Goal: Entertainment & Leisure: Browse casually

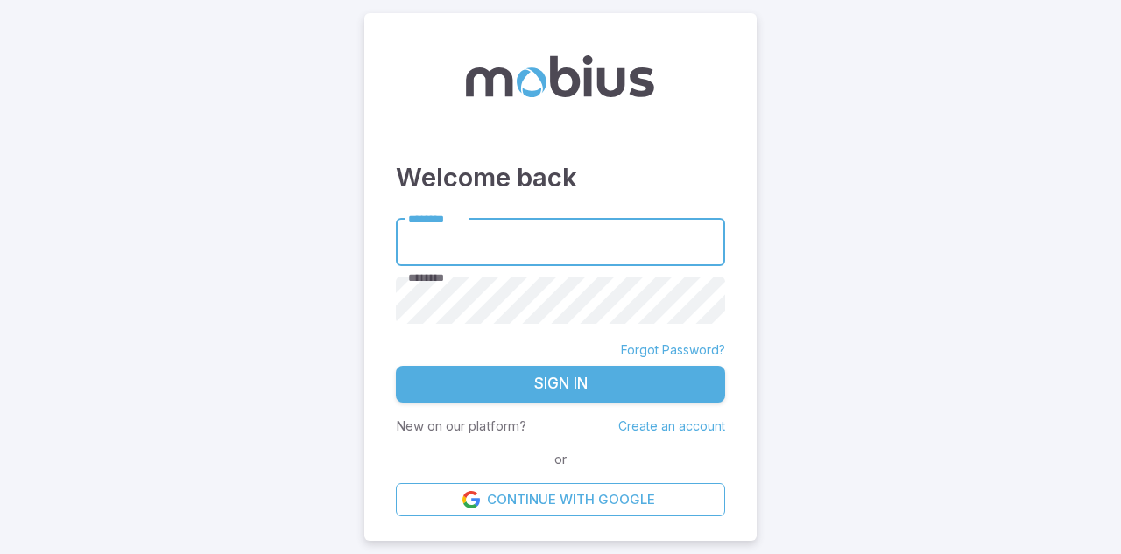
type input "*******"
click at [538, 382] on button "Sign In" at bounding box center [560, 384] width 329 height 37
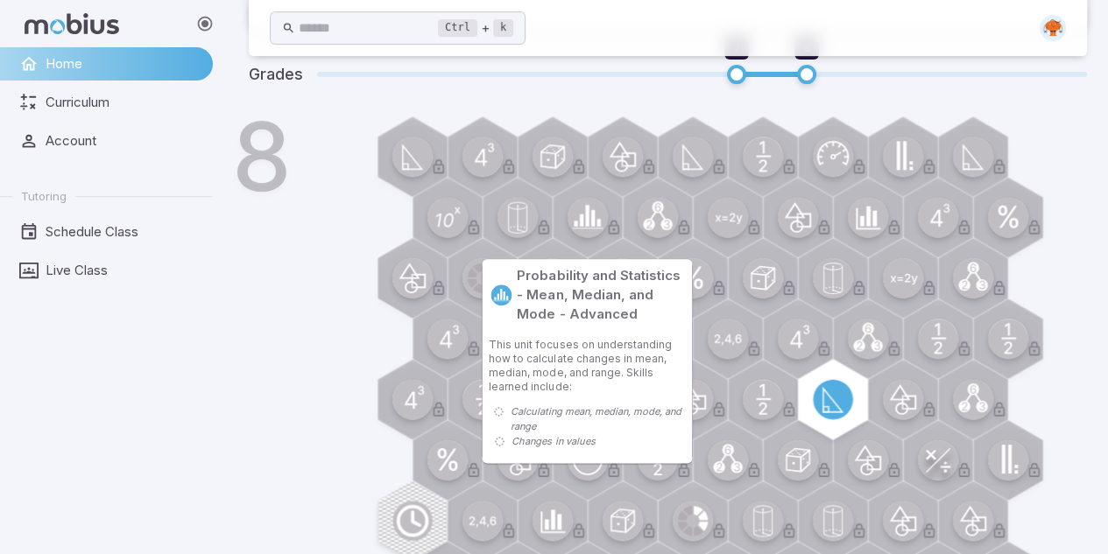
scroll to position [924, 0]
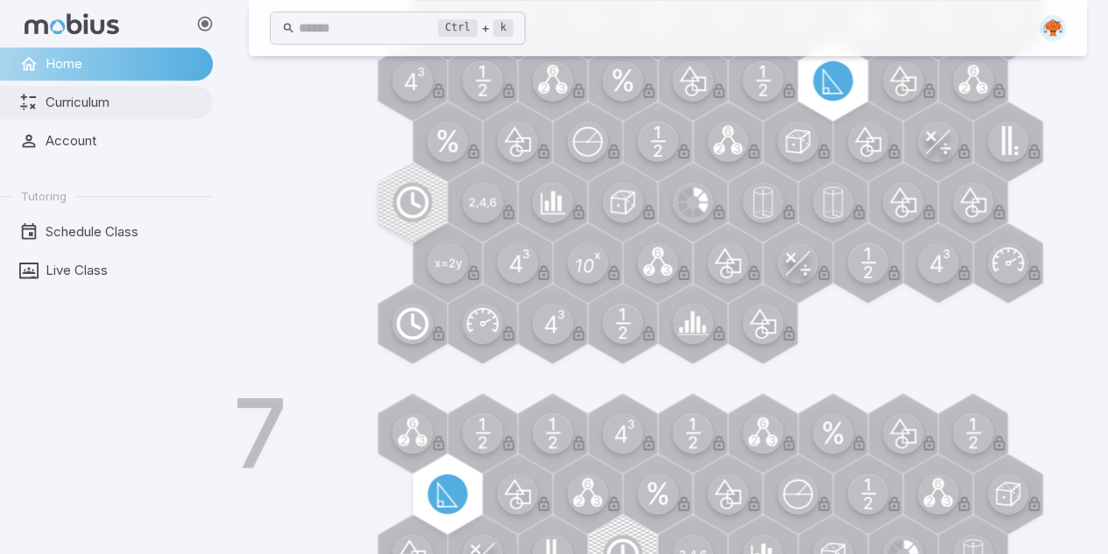
click at [124, 101] on span "Curriculum" at bounding box center [123, 102] width 155 height 19
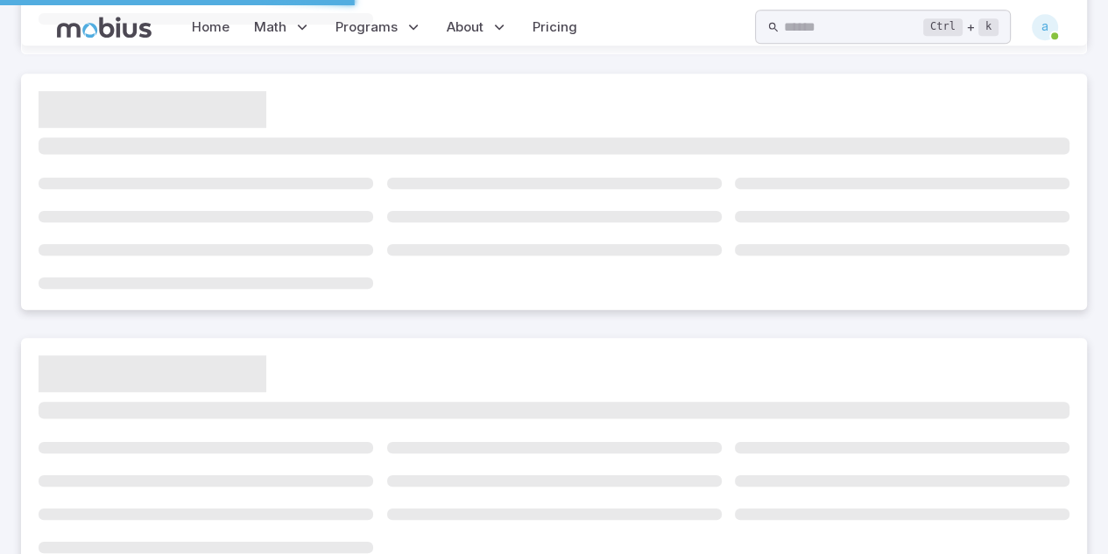
scroll to position [0, 0]
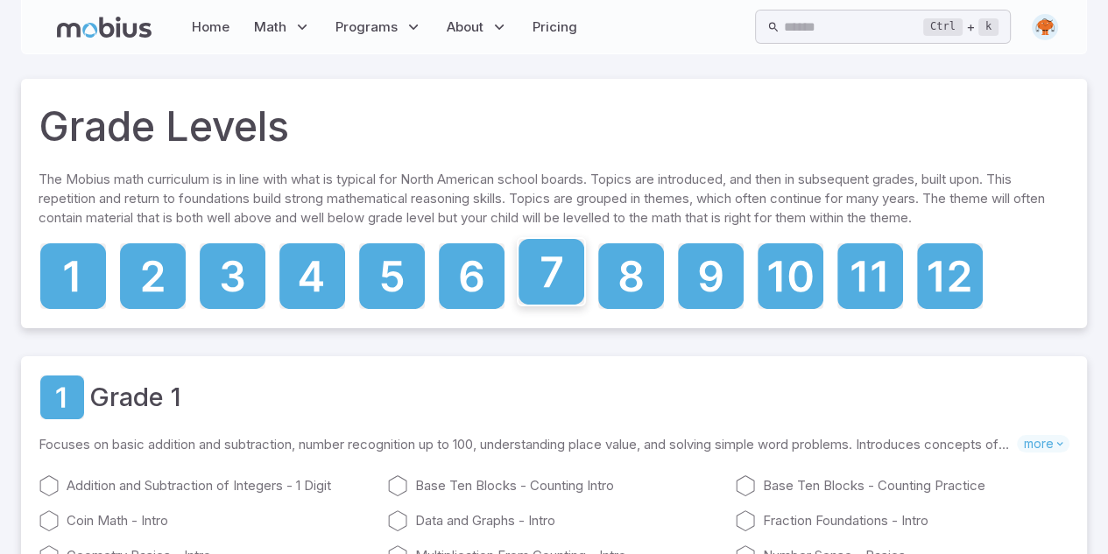
click at [544, 280] on icon at bounding box center [551, 272] width 66 height 66
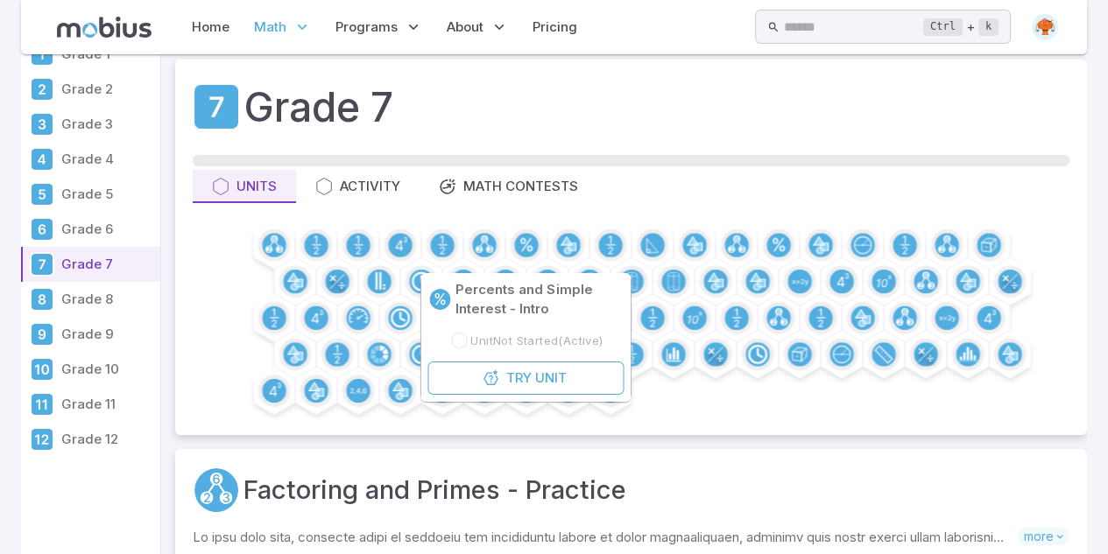
scroll to position [43, 0]
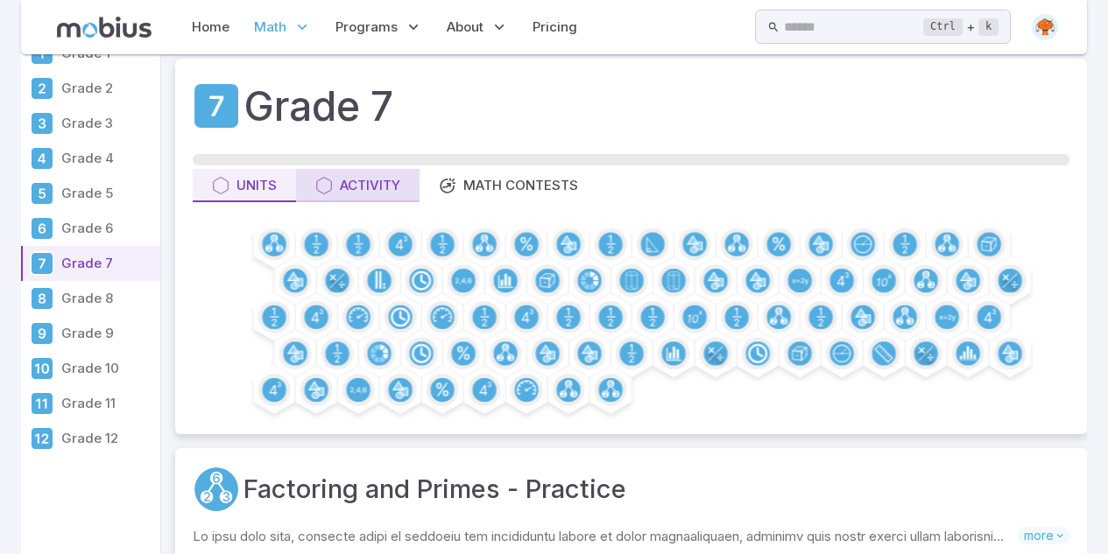
click at [371, 186] on div "Activity" at bounding box center [357, 185] width 85 height 19
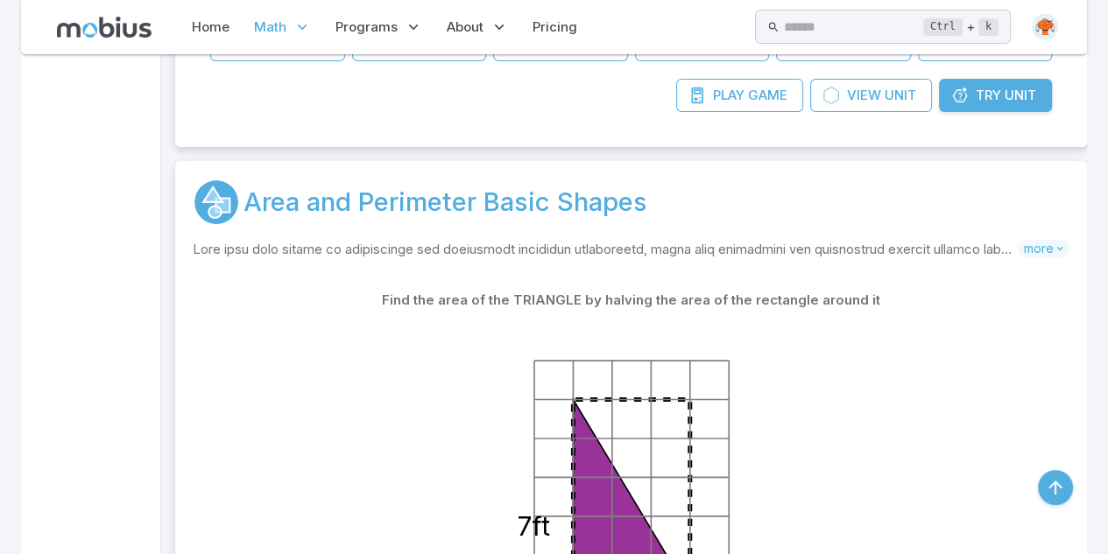
scroll to position [5514, 0]
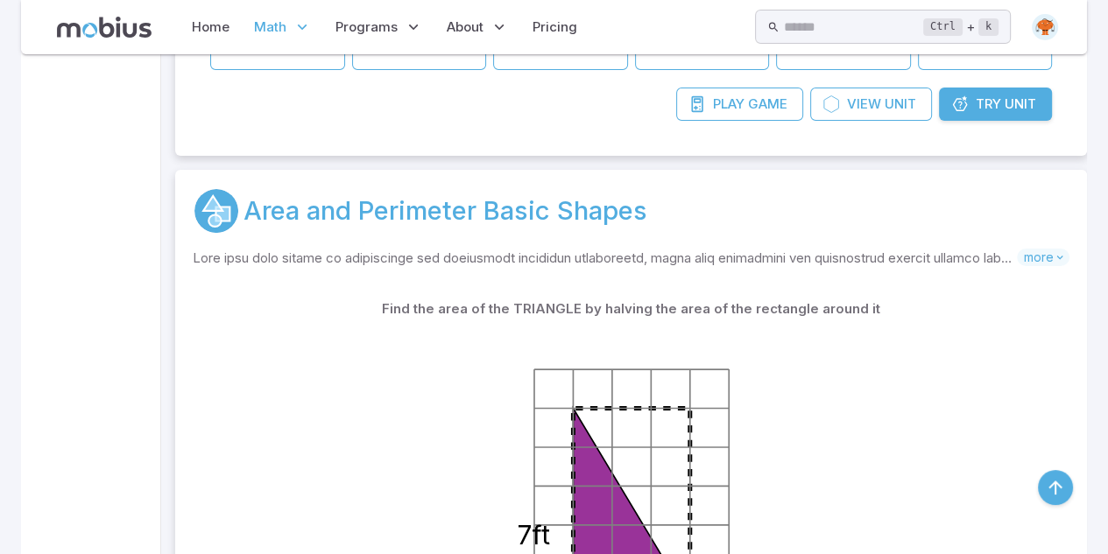
click at [439, 214] on link "Area and Perimeter Basic Shapes" at bounding box center [445, 211] width 404 height 39
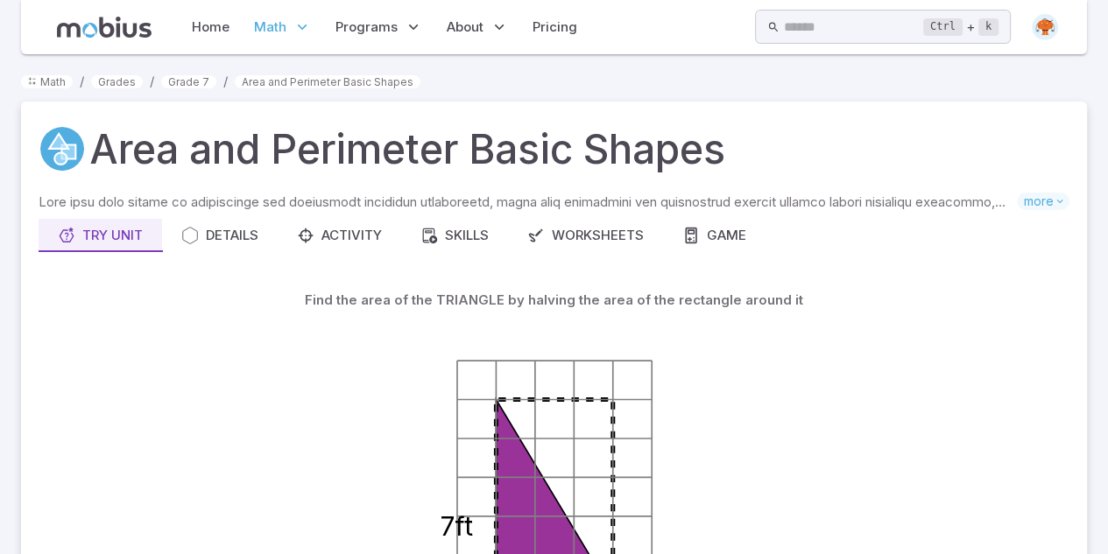
scroll to position [19, 0]
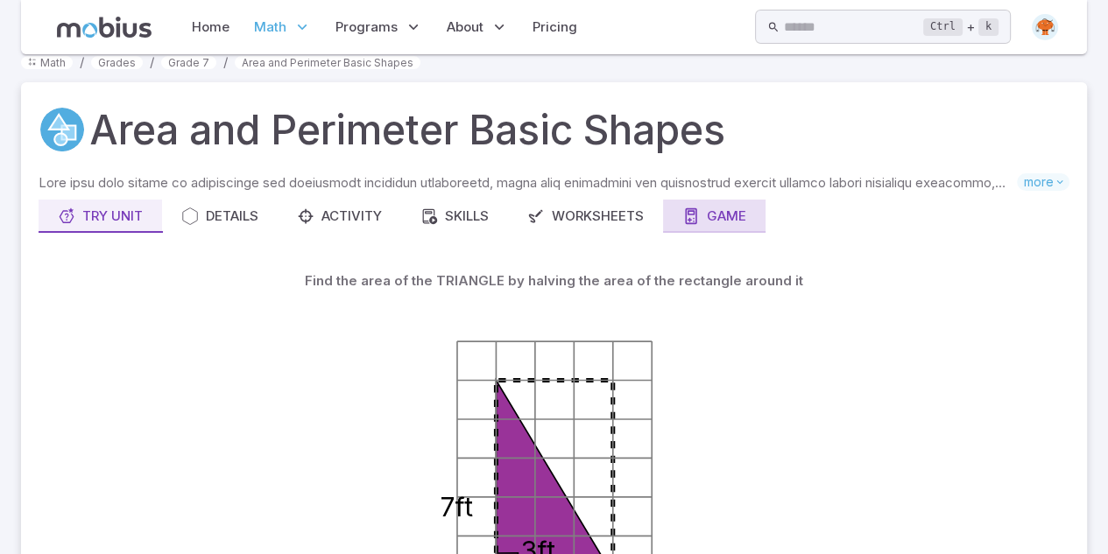
click at [707, 225] on div "Game" at bounding box center [714, 216] width 64 height 19
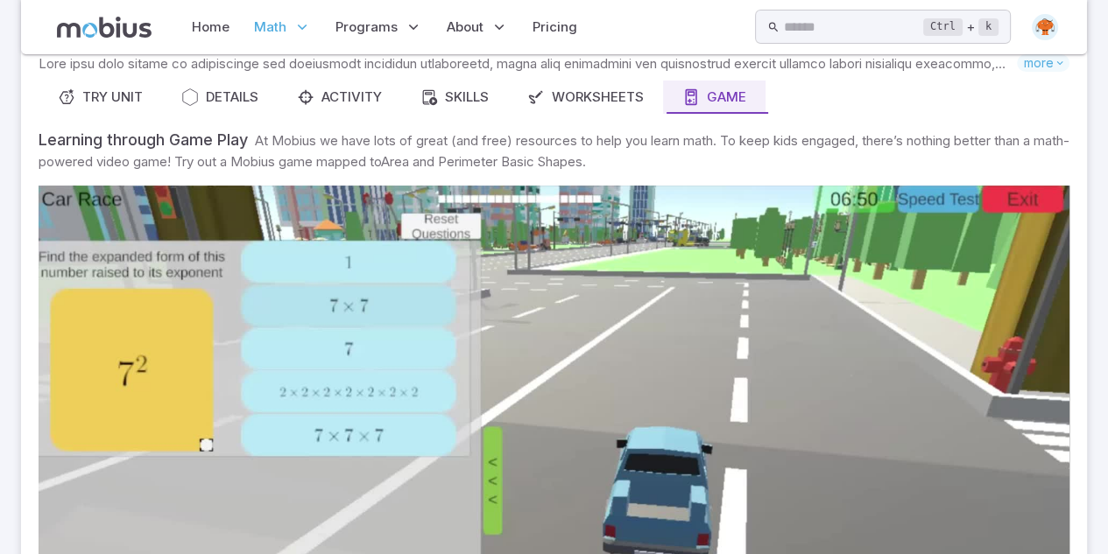
scroll to position [390, 0]
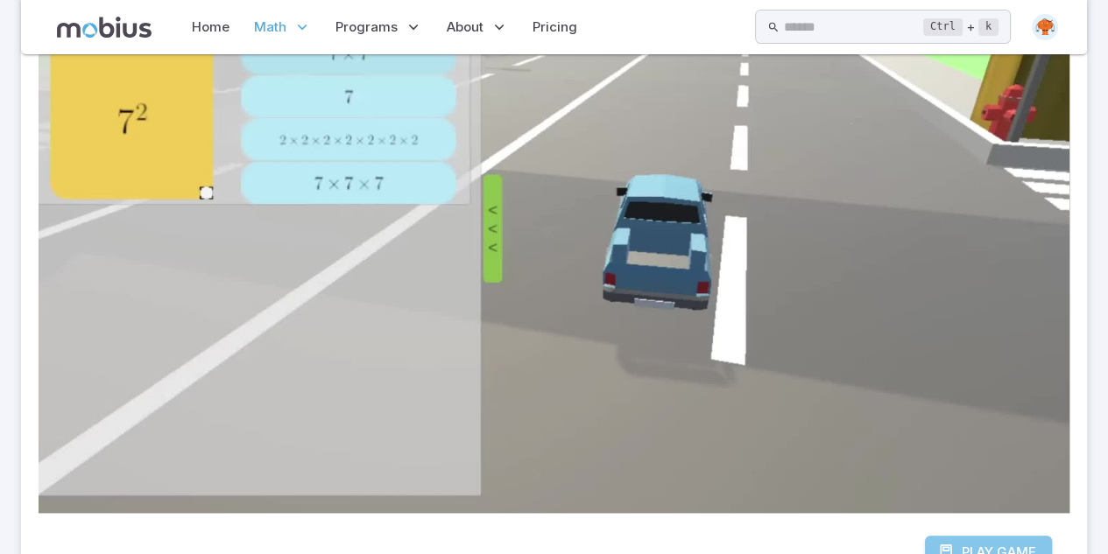
click at [971, 543] on span "Play" at bounding box center [977, 552] width 32 height 19
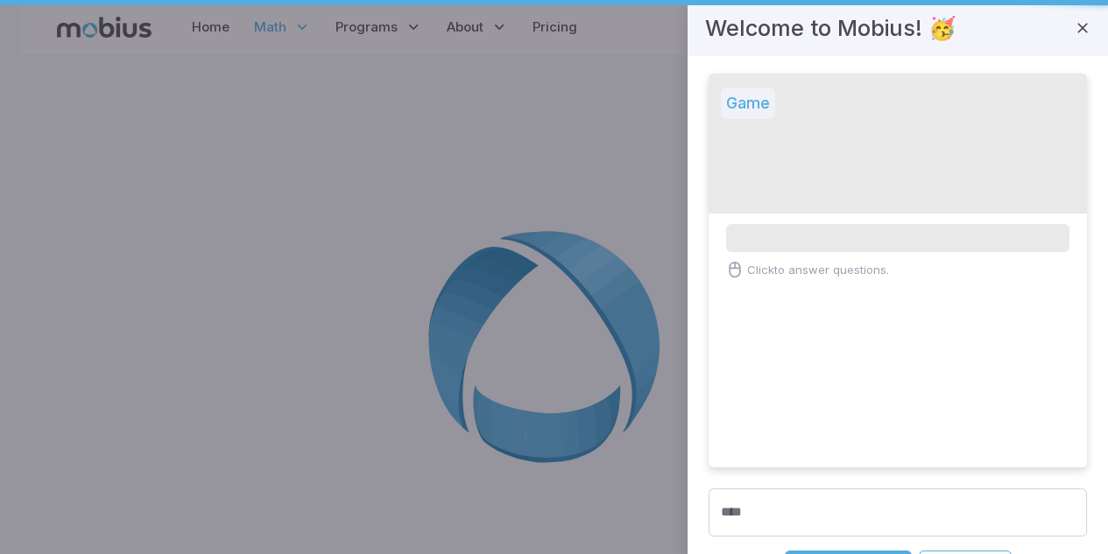
scroll to position [0, 0]
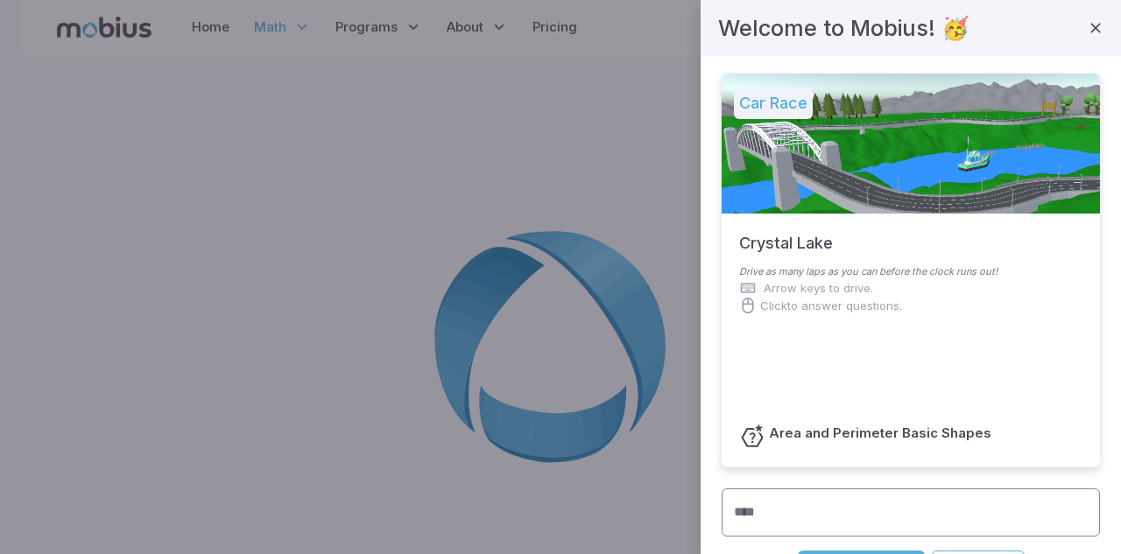
click at [818, 504] on input "****" at bounding box center [910, 513] width 378 height 48
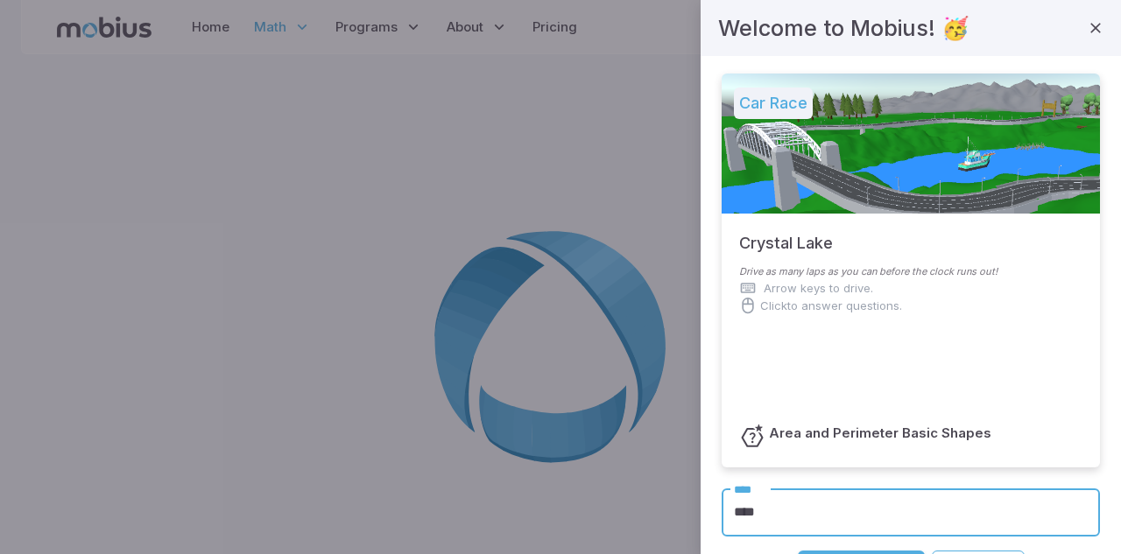
type input "****"
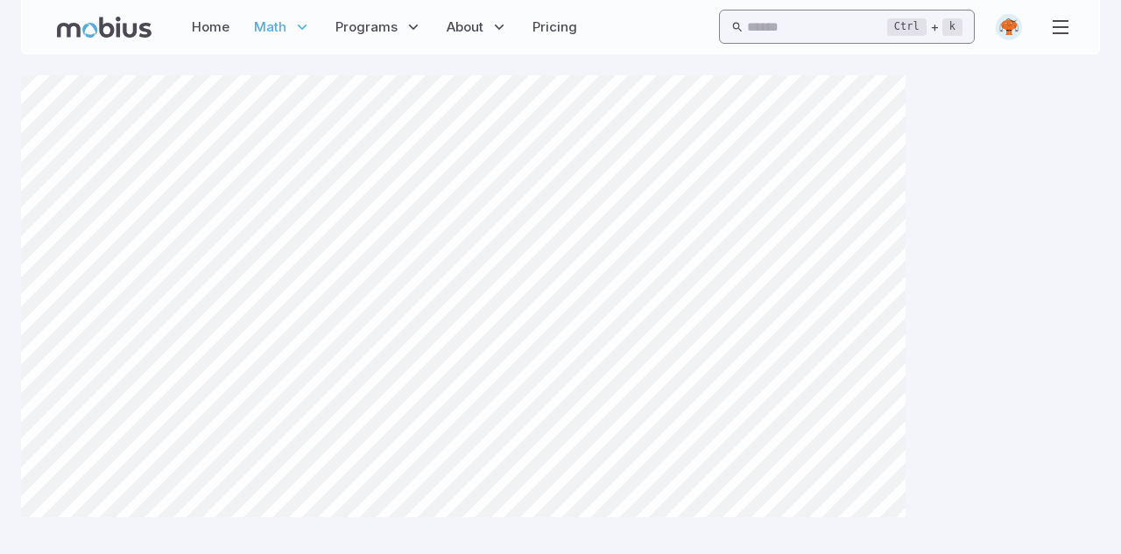
click at [911, 27] on kbd "Ctrl" at bounding box center [906, 27] width 39 height 18
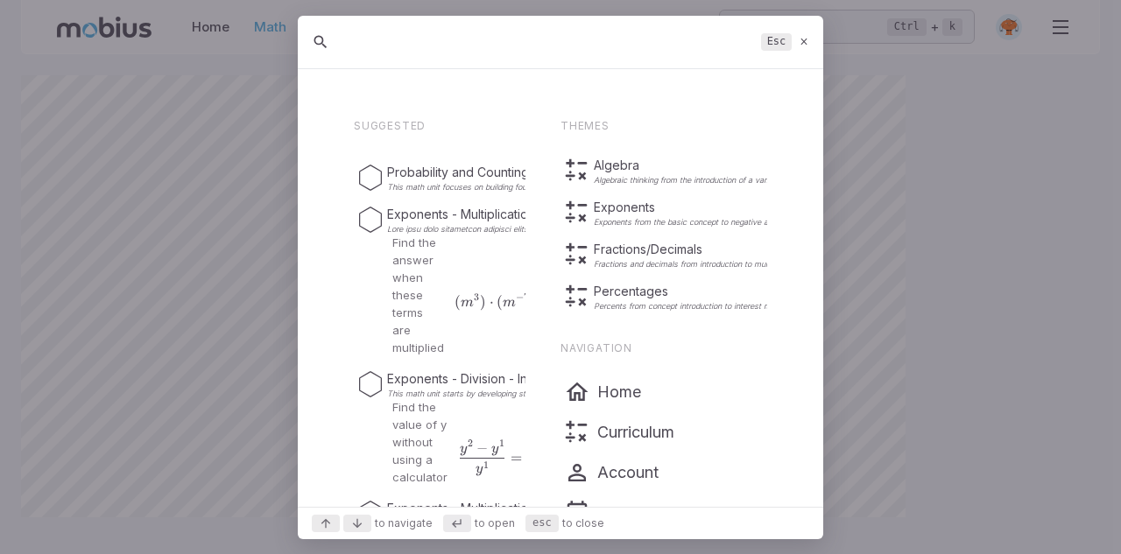
click at [805, 40] on icon at bounding box center [803, 41] width 11 height 13
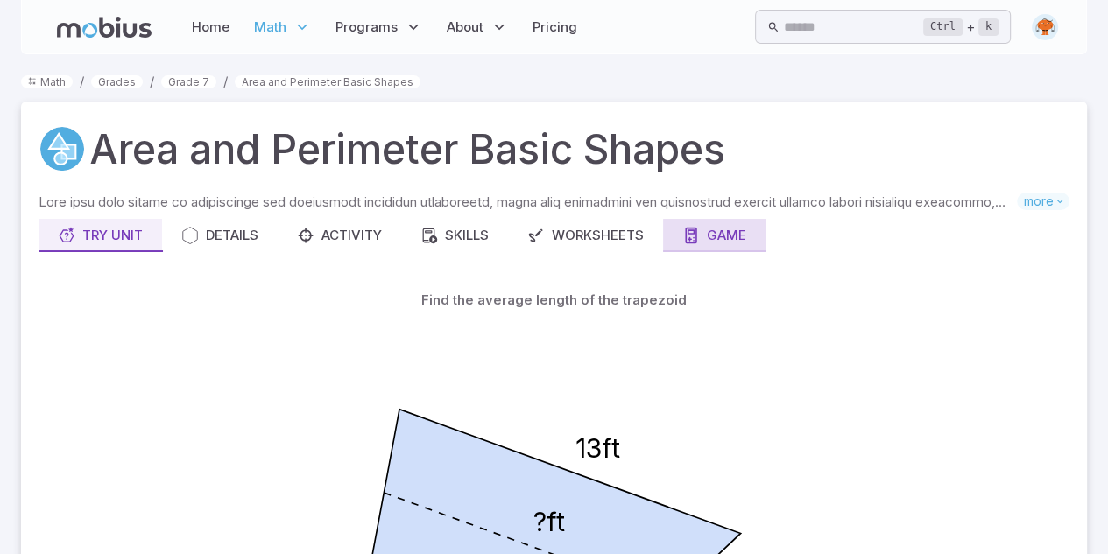
click at [712, 243] on div "Game" at bounding box center [714, 235] width 64 height 19
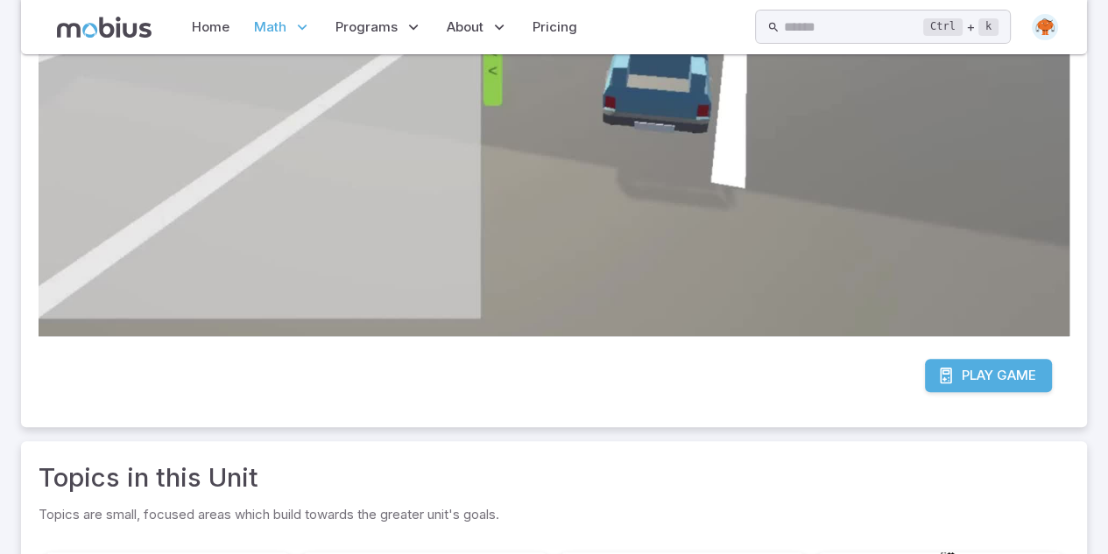
scroll to position [564, 0]
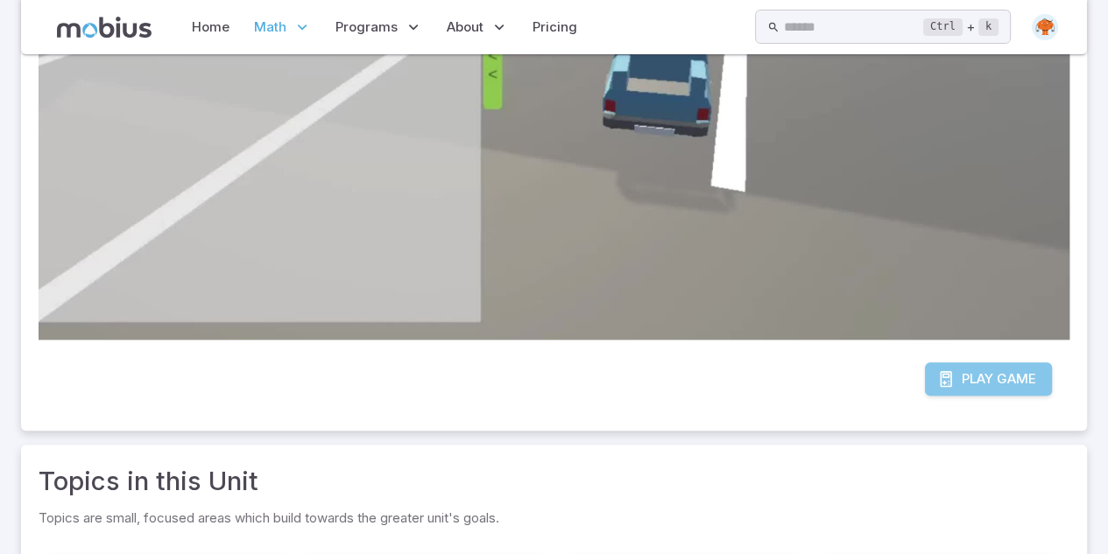
click at [1032, 369] on span "Game" at bounding box center [1015, 378] width 39 height 19
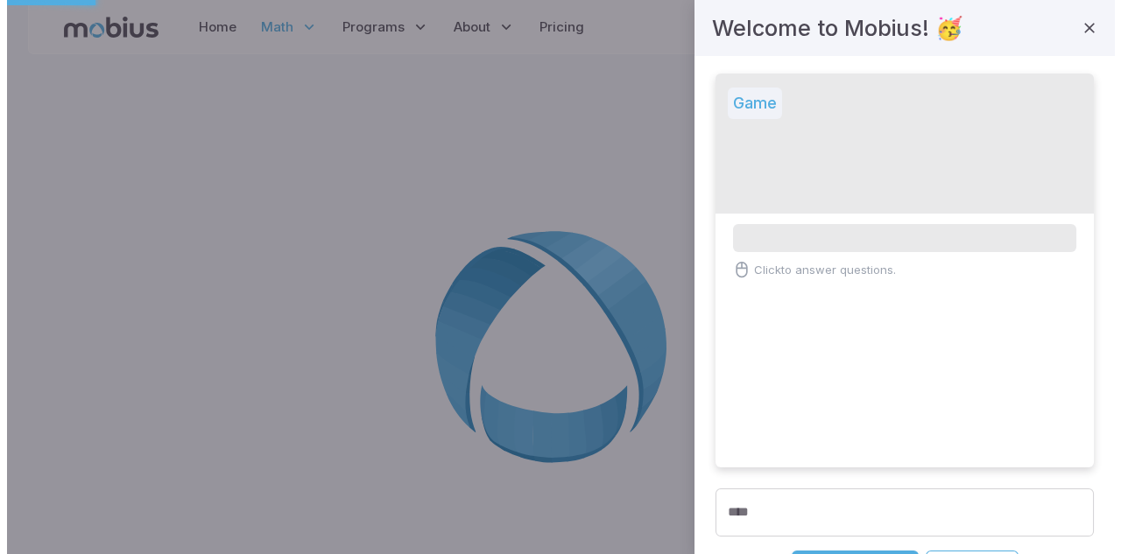
scroll to position [0, 0]
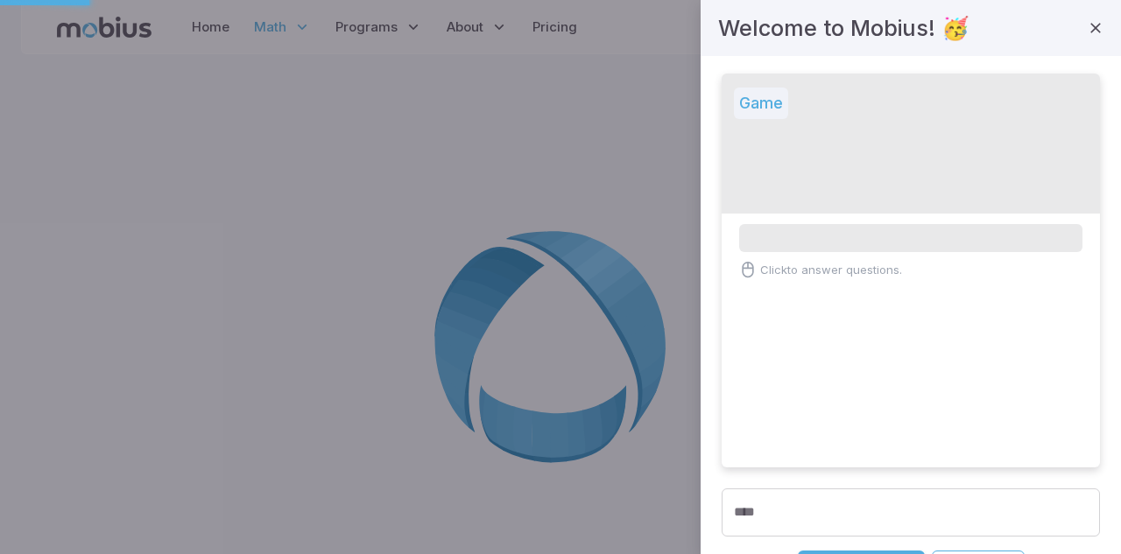
click at [1032, 221] on div "Welcome to Mobius! 🥳 Game Click to answer questions. **** **** Play Game Home" at bounding box center [560, 277] width 1121 height 554
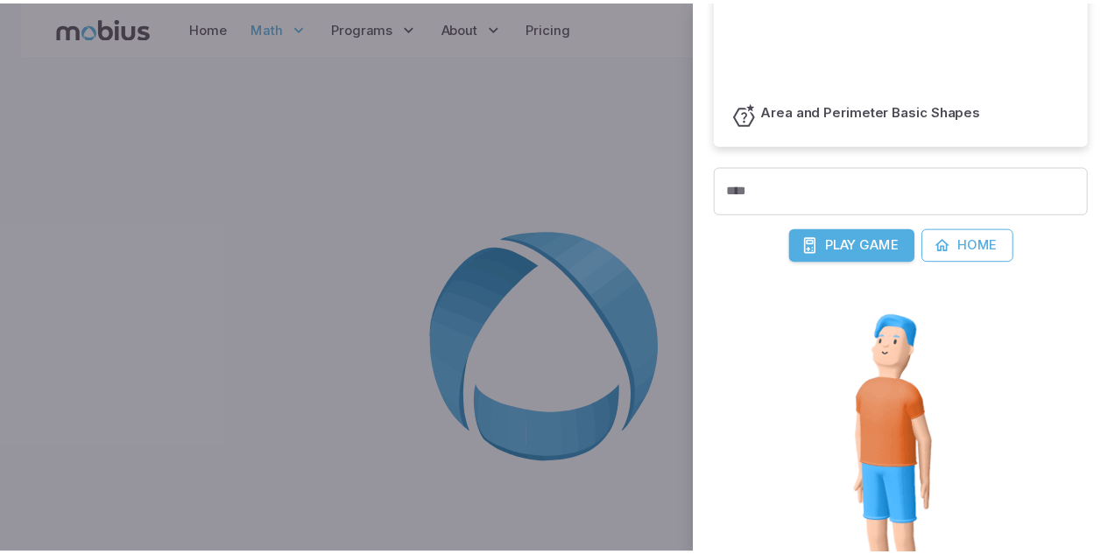
scroll to position [335, 0]
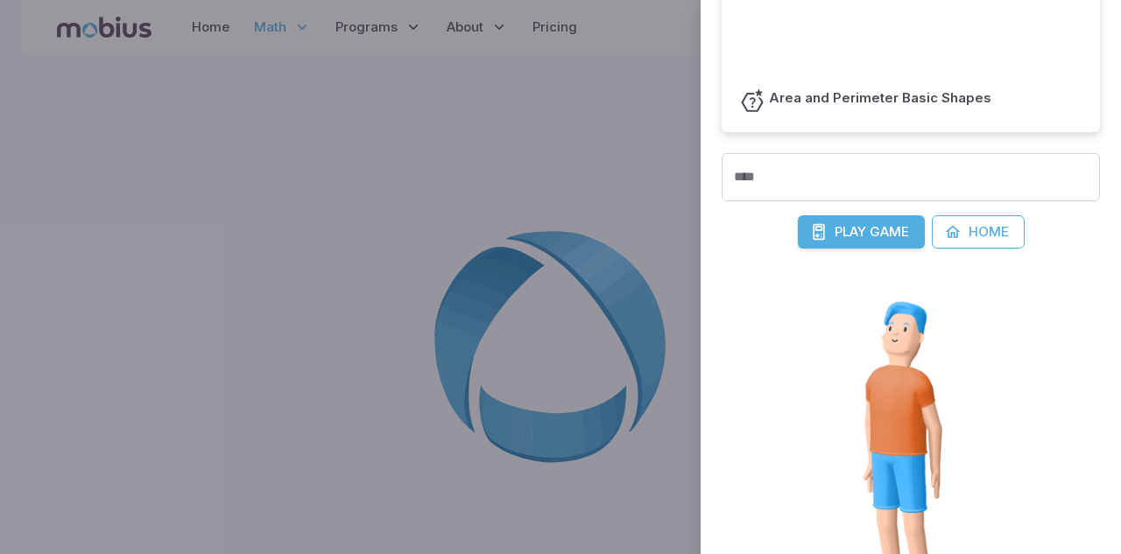
click at [852, 206] on form "Car Race Crystal Lake Drive as many laps as you can before the clock runs out! …" at bounding box center [910, 235] width 378 height 994
click at [844, 240] on span "Play" at bounding box center [850, 231] width 32 height 19
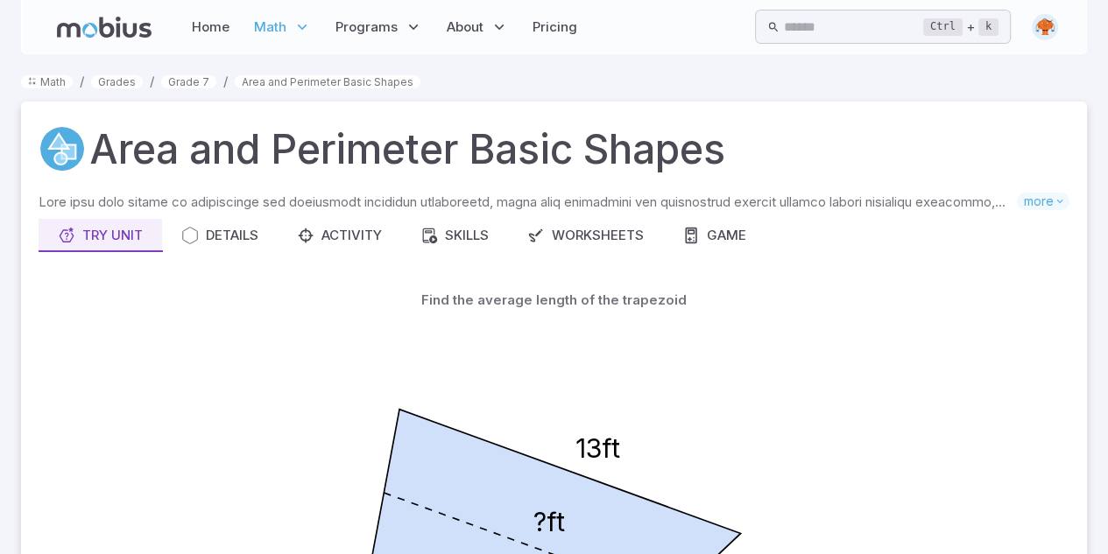
click at [290, 388] on div "13ft 9ft ?ft" at bounding box center [553, 538] width 995 height 443
click at [714, 237] on div "Game" at bounding box center [714, 235] width 64 height 19
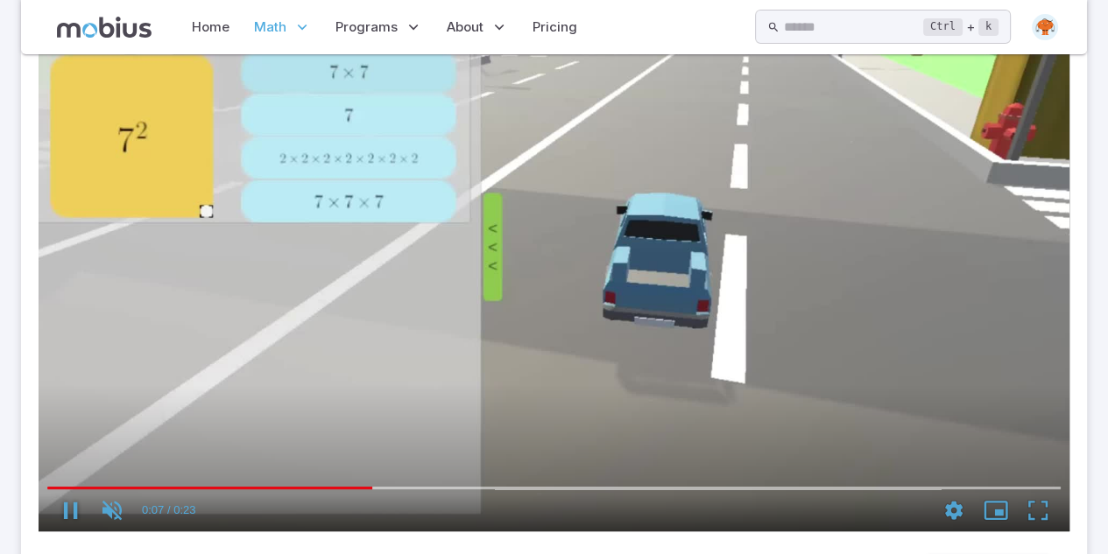
scroll to position [374, 0]
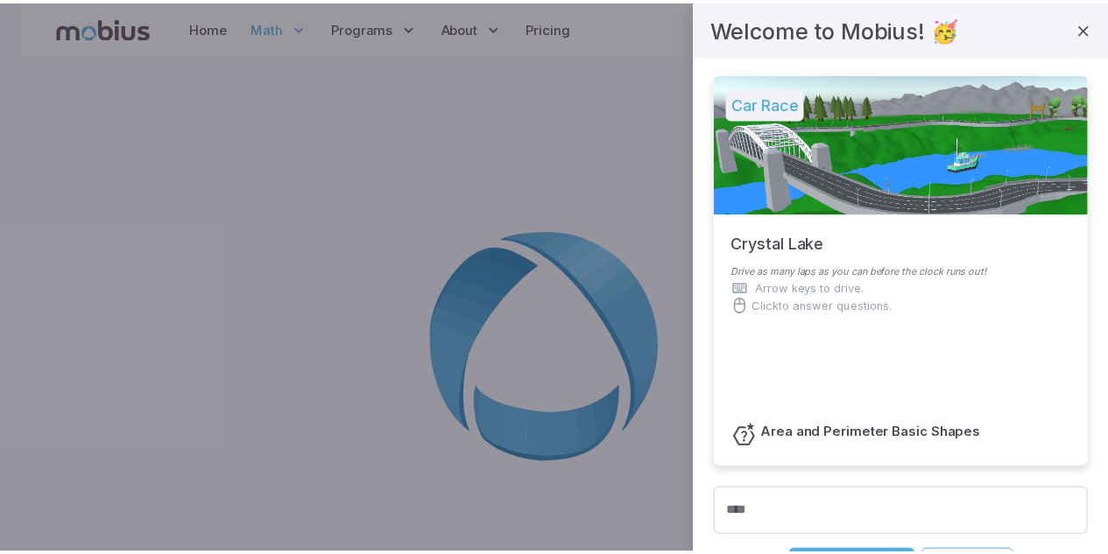
scroll to position [529, 0]
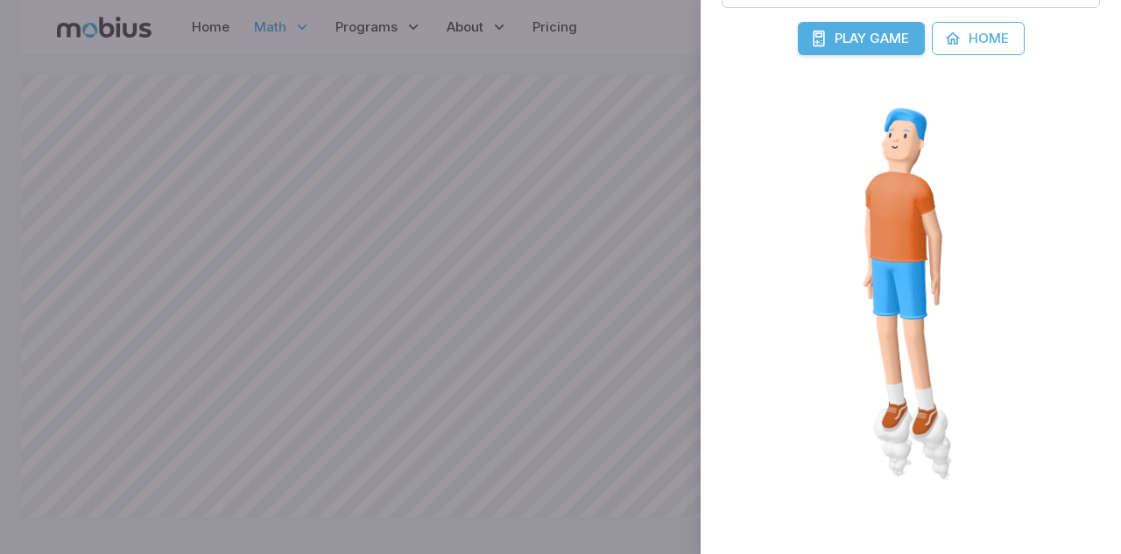
click at [873, 29] on span "Game" at bounding box center [888, 38] width 39 height 19
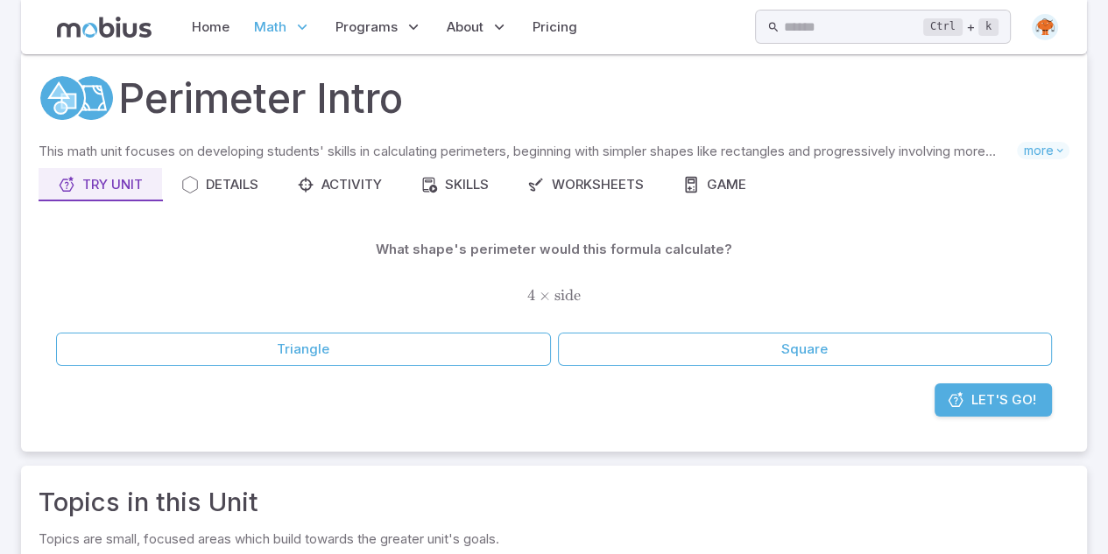
scroll to position [0, 0]
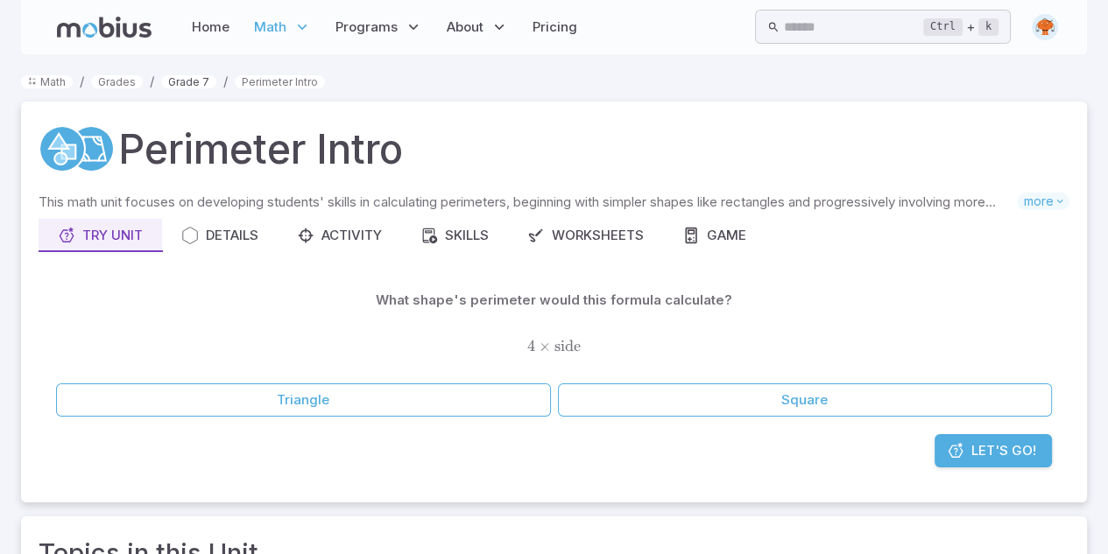
click at [192, 82] on link "Grade 7" at bounding box center [188, 81] width 55 height 13
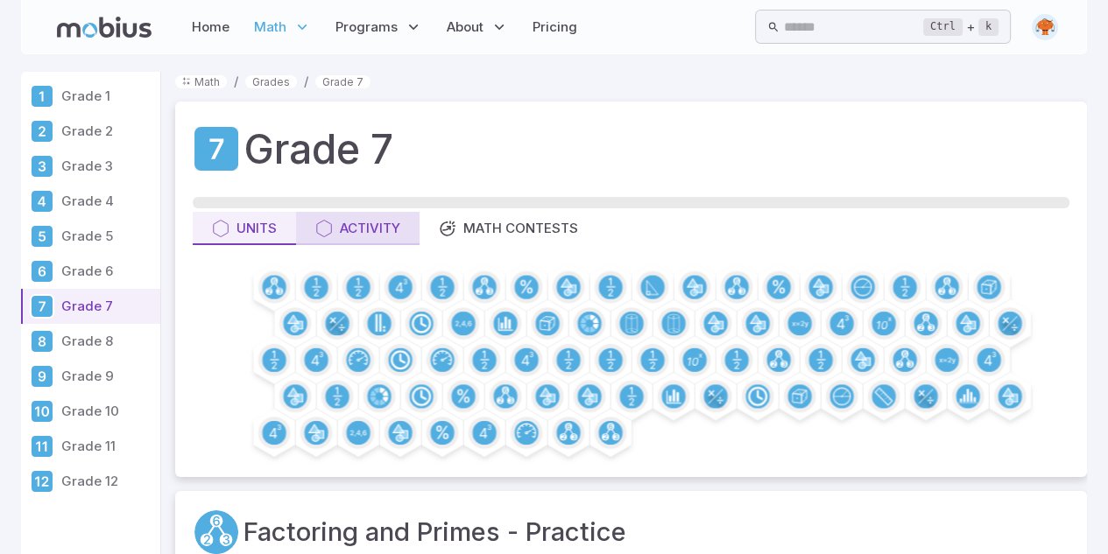
click at [383, 229] on div "Activity" at bounding box center [357, 228] width 85 height 19
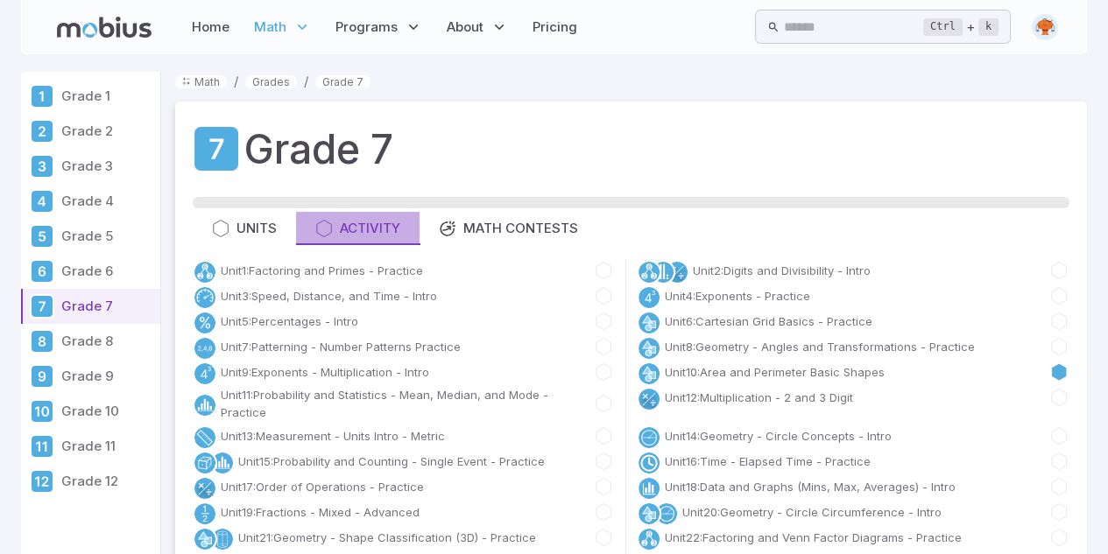
click at [371, 225] on div "Activity" at bounding box center [357, 228] width 85 height 19
click at [1030, 21] on div "Ctrl + k ​" at bounding box center [906, 27] width 303 height 34
click at [1040, 25] on img at bounding box center [1044, 27] width 26 height 26
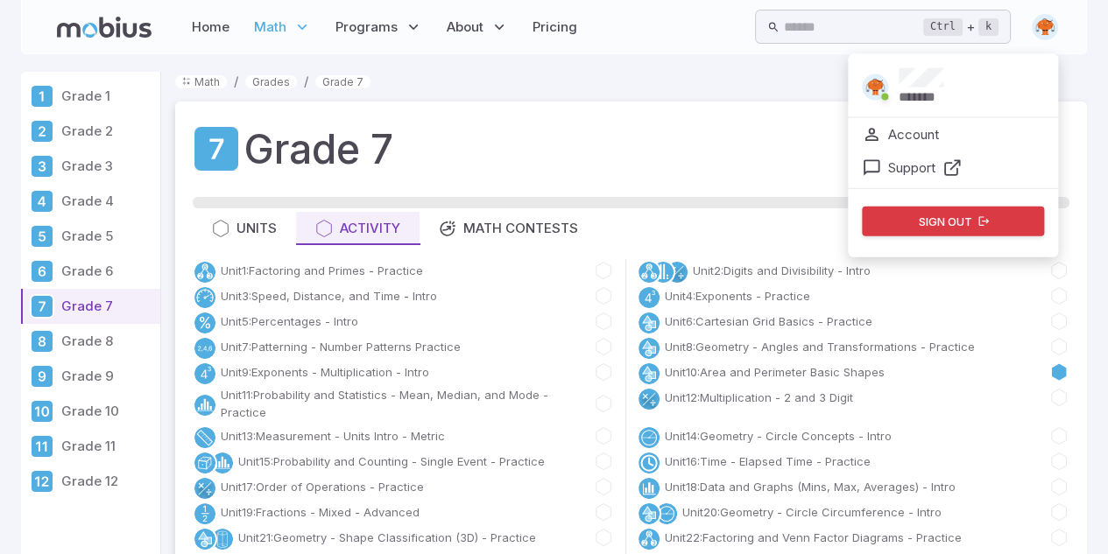
click at [758, 87] on ol "Math / Grades / Grade 7" at bounding box center [630, 81] width 911 height 19
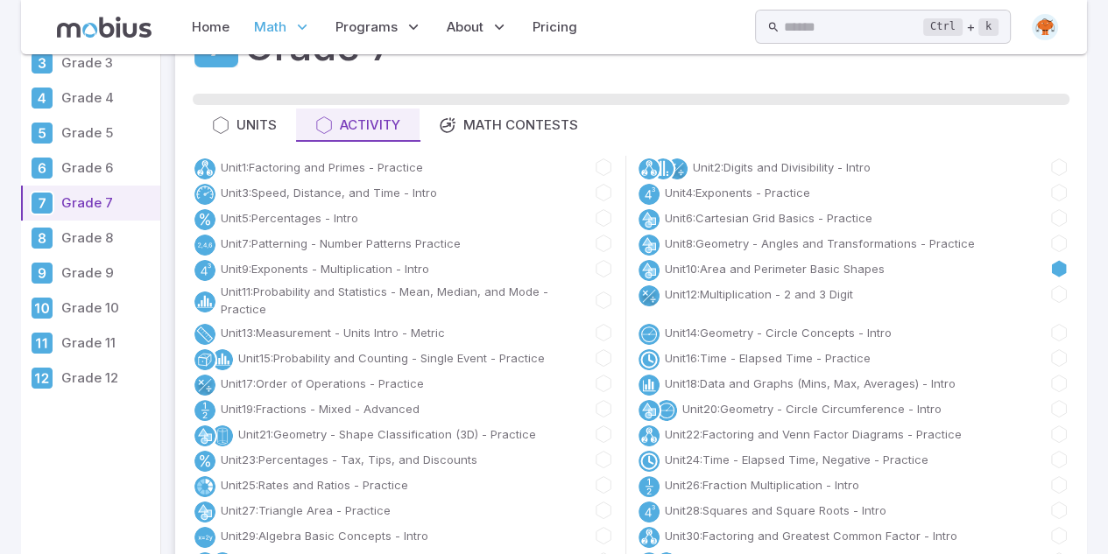
scroll to position [104, 0]
click at [684, 188] on link "Unit 4 : Exponents - Practice" at bounding box center [737, 192] width 145 height 18
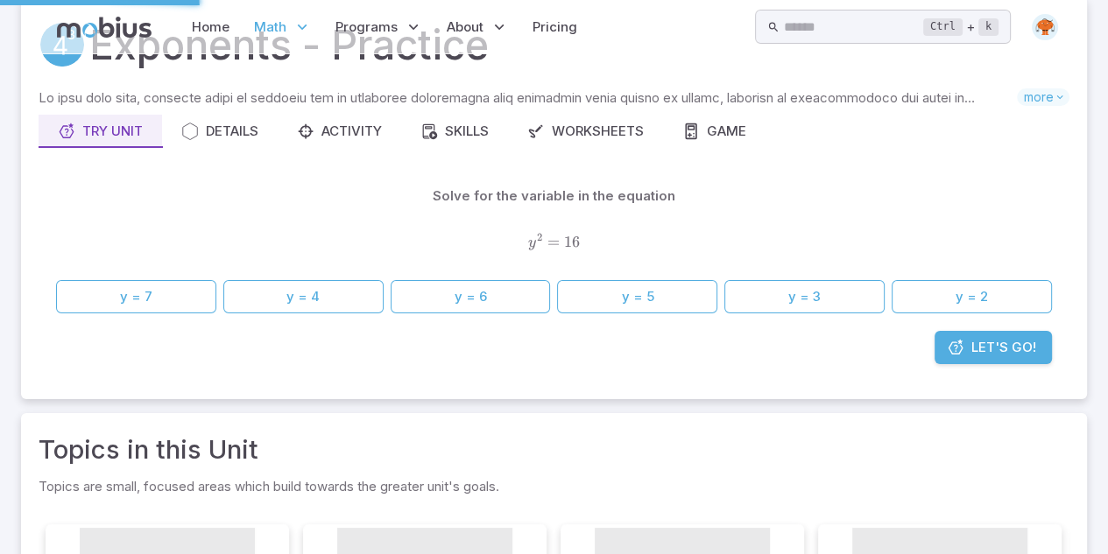
scroll to position [0, 0]
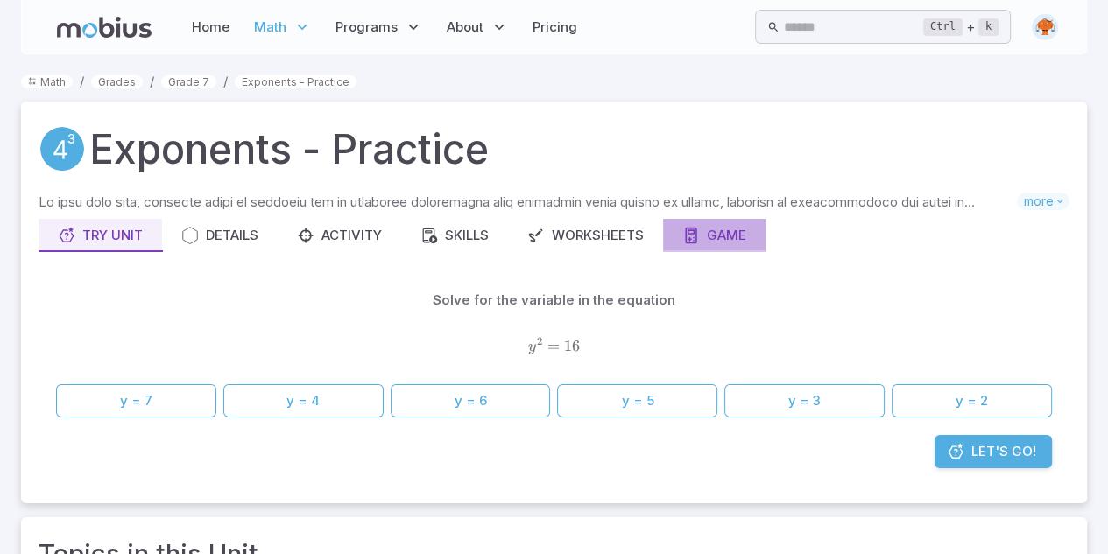
click at [713, 248] on button "Game" at bounding box center [714, 235] width 102 height 33
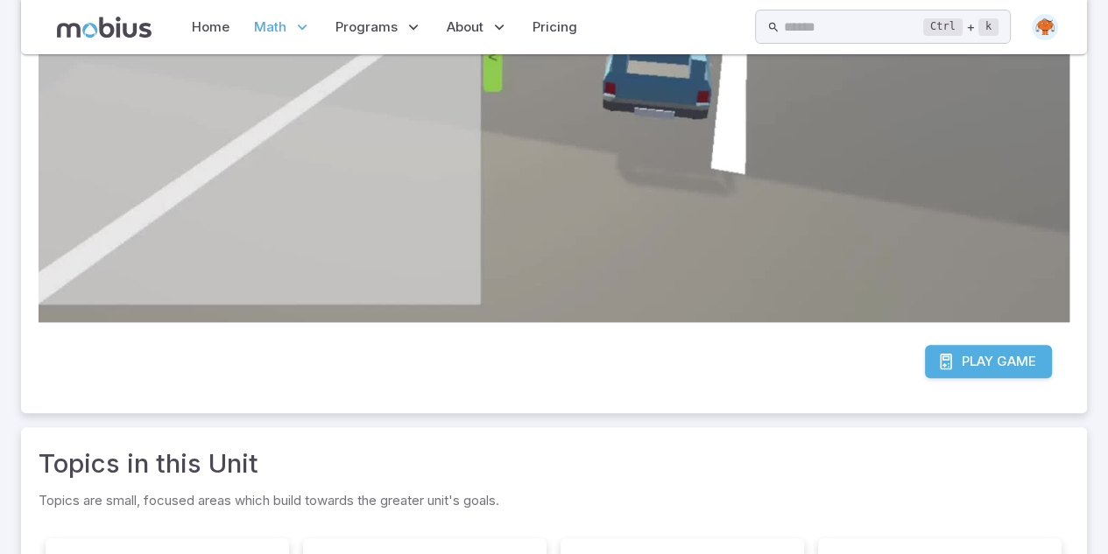
scroll to position [647, 0]
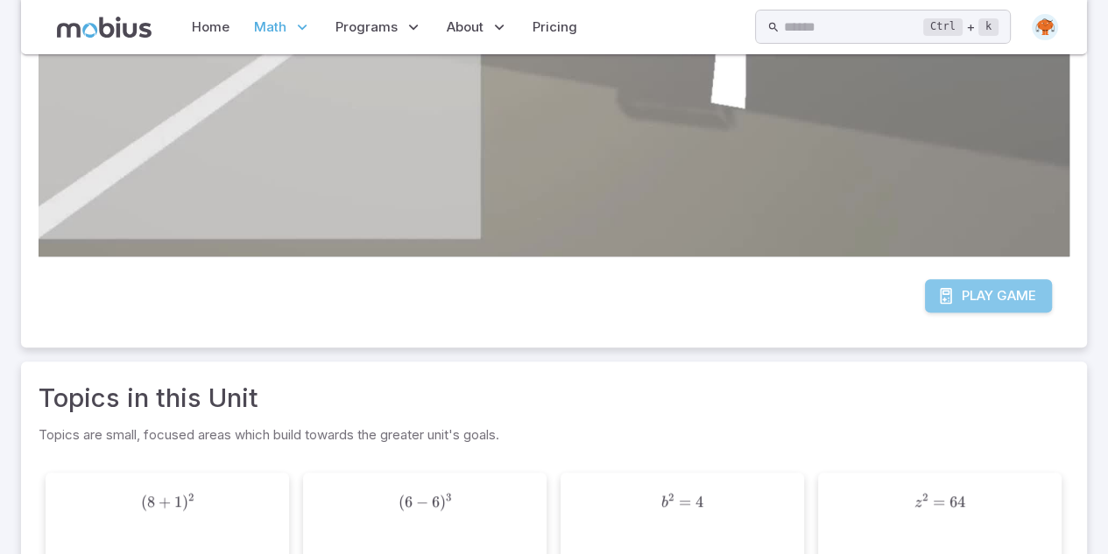
click at [963, 279] on link "Play Game" at bounding box center [988, 295] width 127 height 33
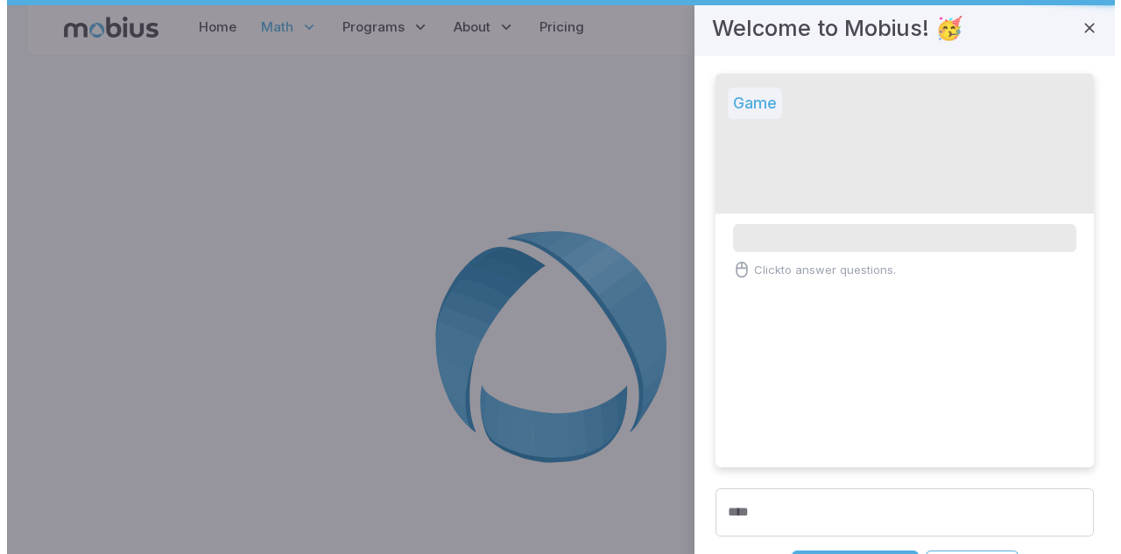
scroll to position [0, 0]
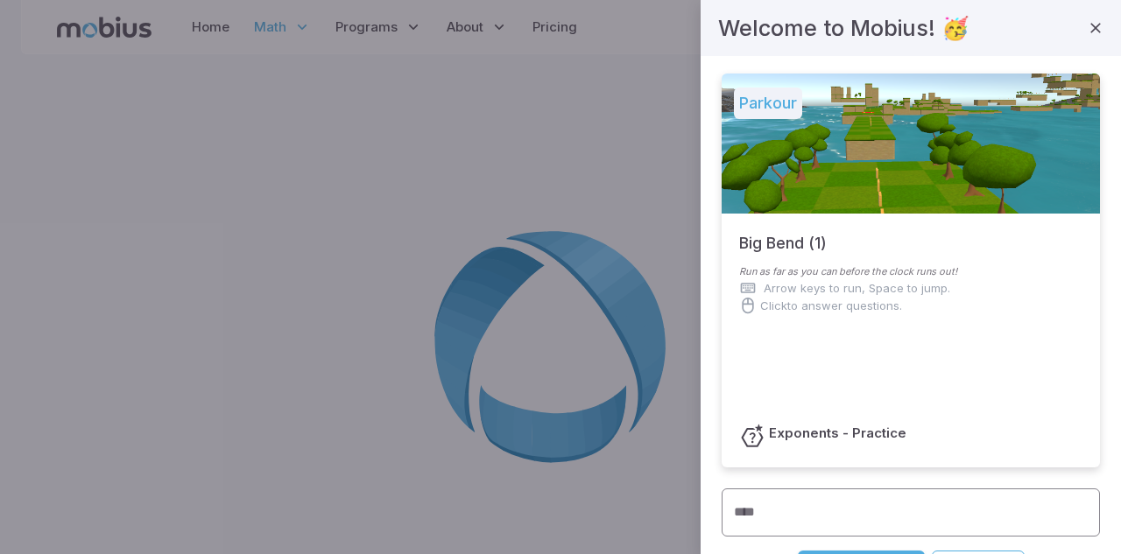
click at [814, 514] on input "****" at bounding box center [910, 513] width 378 height 48
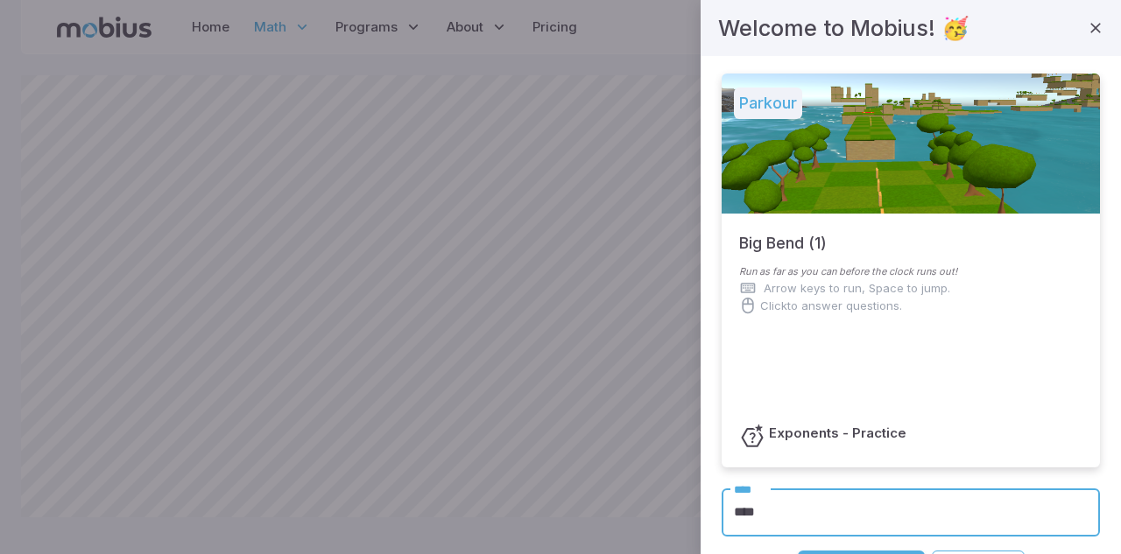
scroll to position [196, 0]
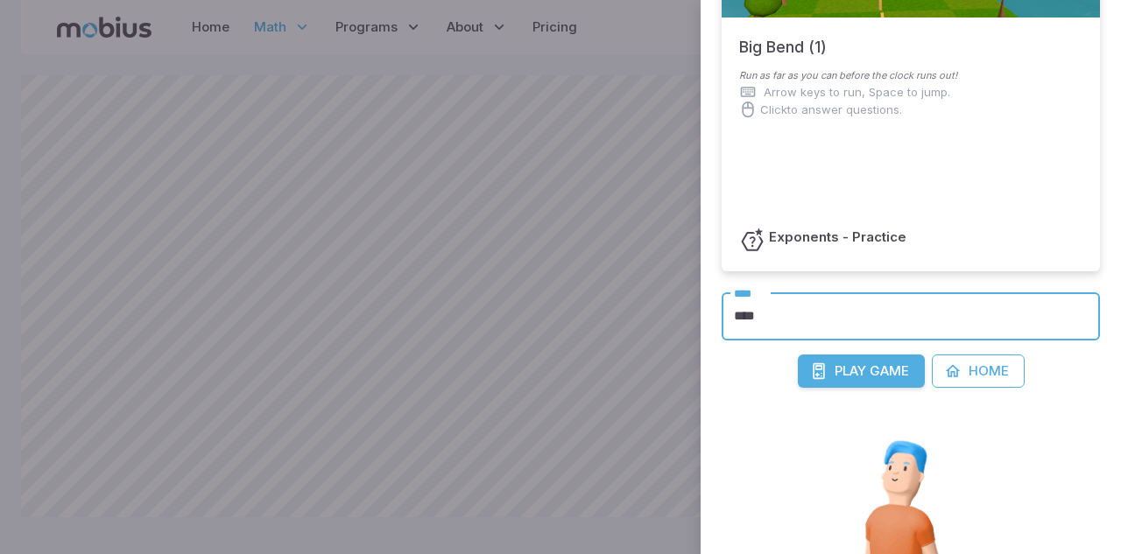
type input "****"
click at [869, 370] on span "Game" at bounding box center [888, 371] width 39 height 19
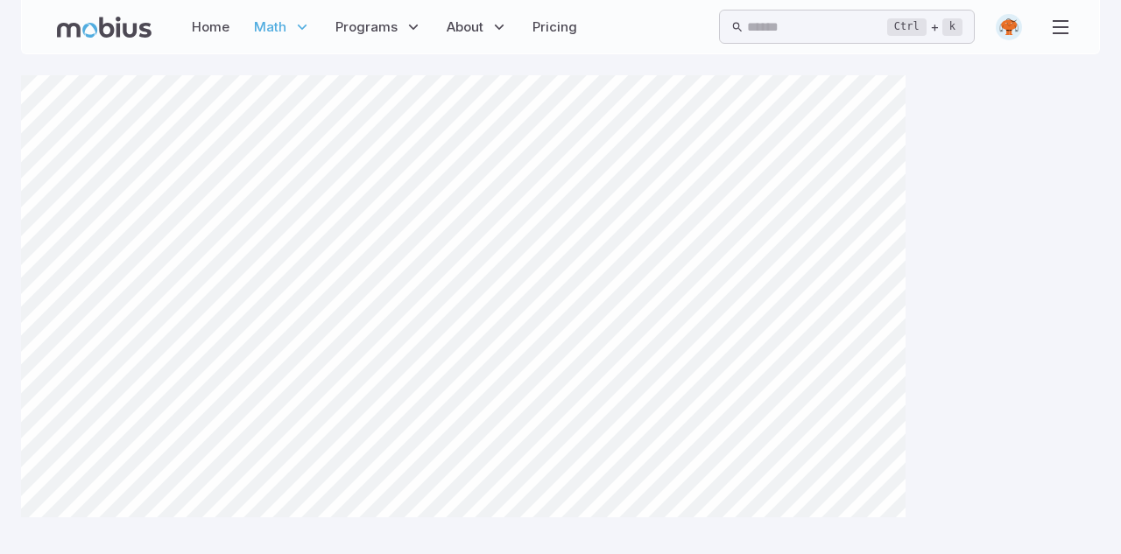
click at [333, 552] on div "Canvas actions 100 % Exit zen mode" at bounding box center [560, 352] width 1079 height 554
